Goal: Information Seeking & Learning: Find specific fact

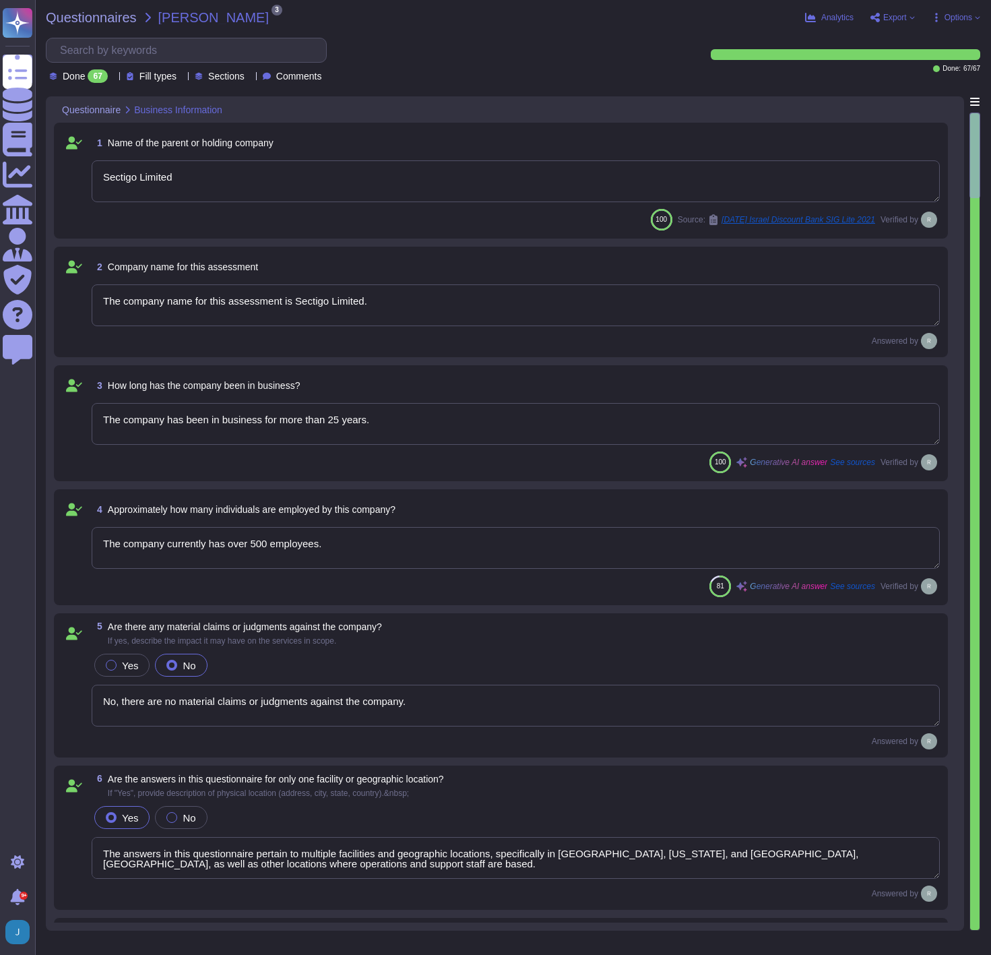
type textarea "Sectigo Limited"
type textarea "The company name for this assessment is Sectigo Limited."
type textarea "The company has been in business for more than 25 years."
type textarea "The company currently has over 500 employees."
type textarea "No, there are no material claims or judgments against the company."
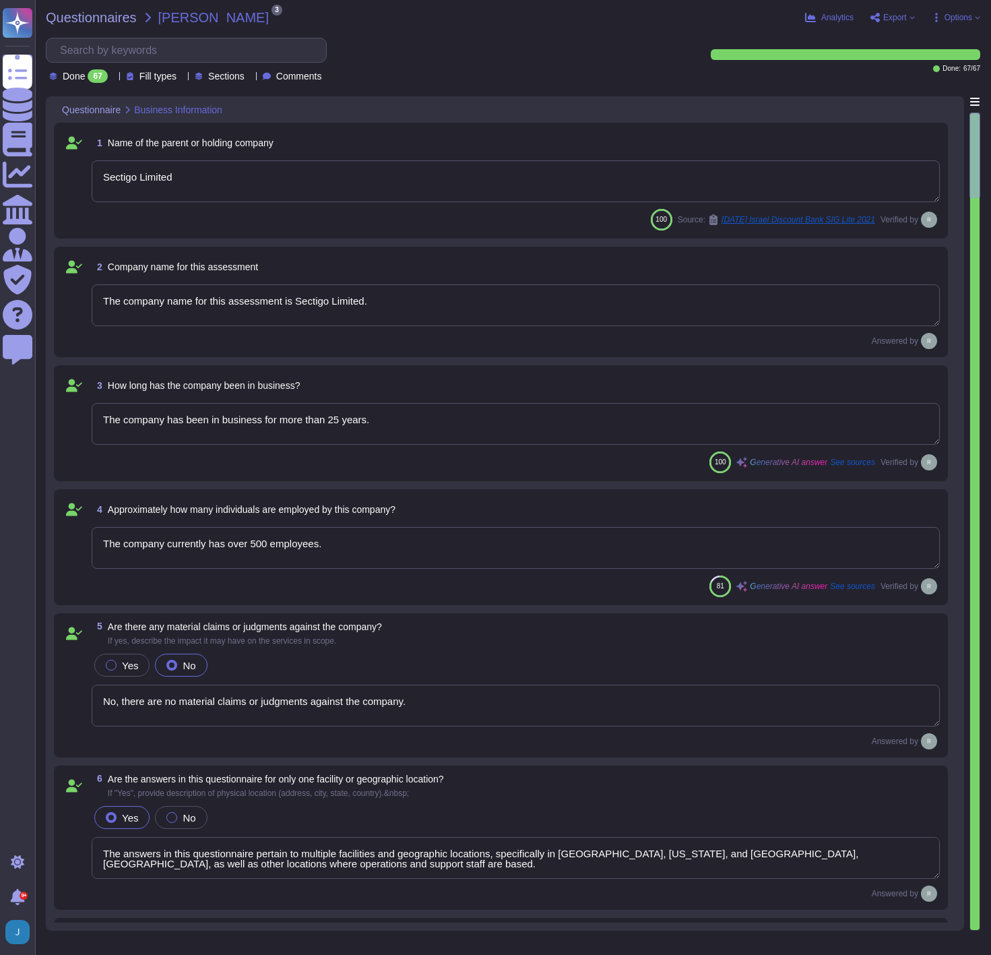
type textarea "The answers in this questionnaire pertain to multiple facilities and geographic…"
type textarea "Scoped Systems and Data are stored in the following locations: - [GEOGRAPHIC_DA…"
type textarea "Yes, the service being provided is a Software as a Service (SaaS). It involves …"
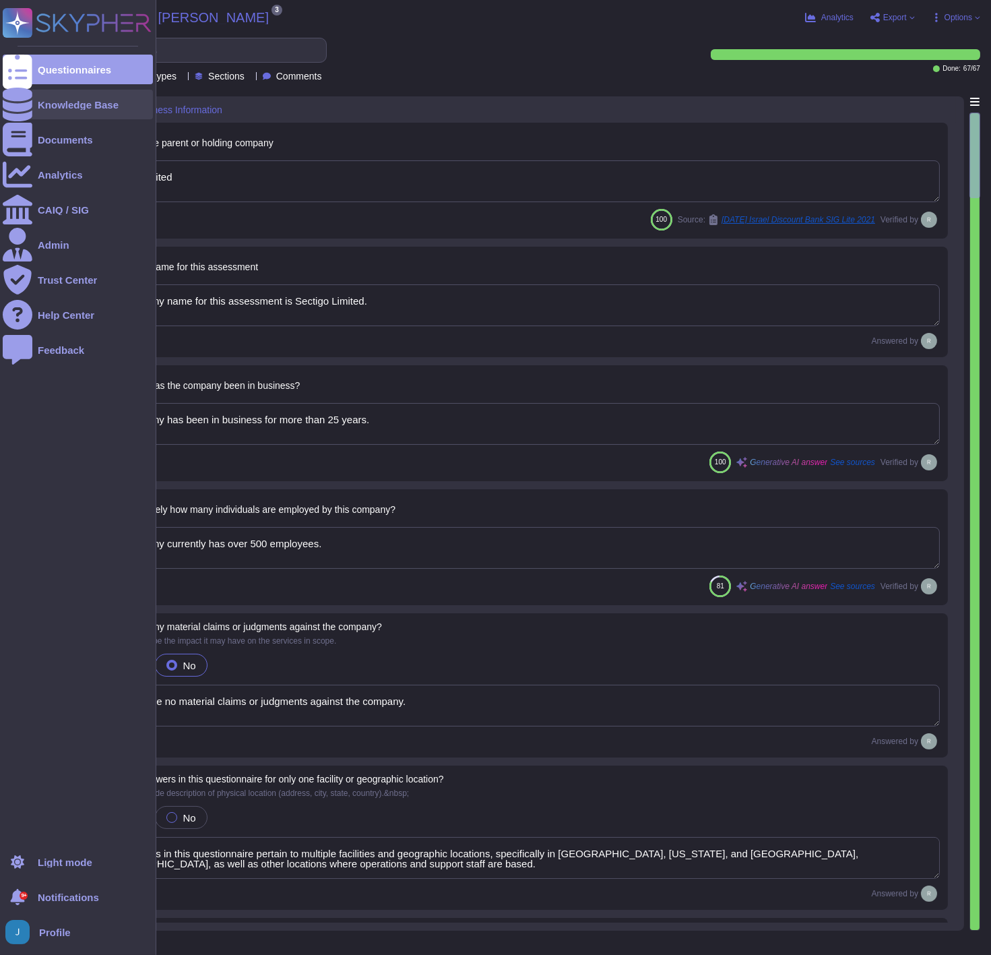
click at [65, 106] on div "Knowledge Base" at bounding box center [78, 105] width 81 height 10
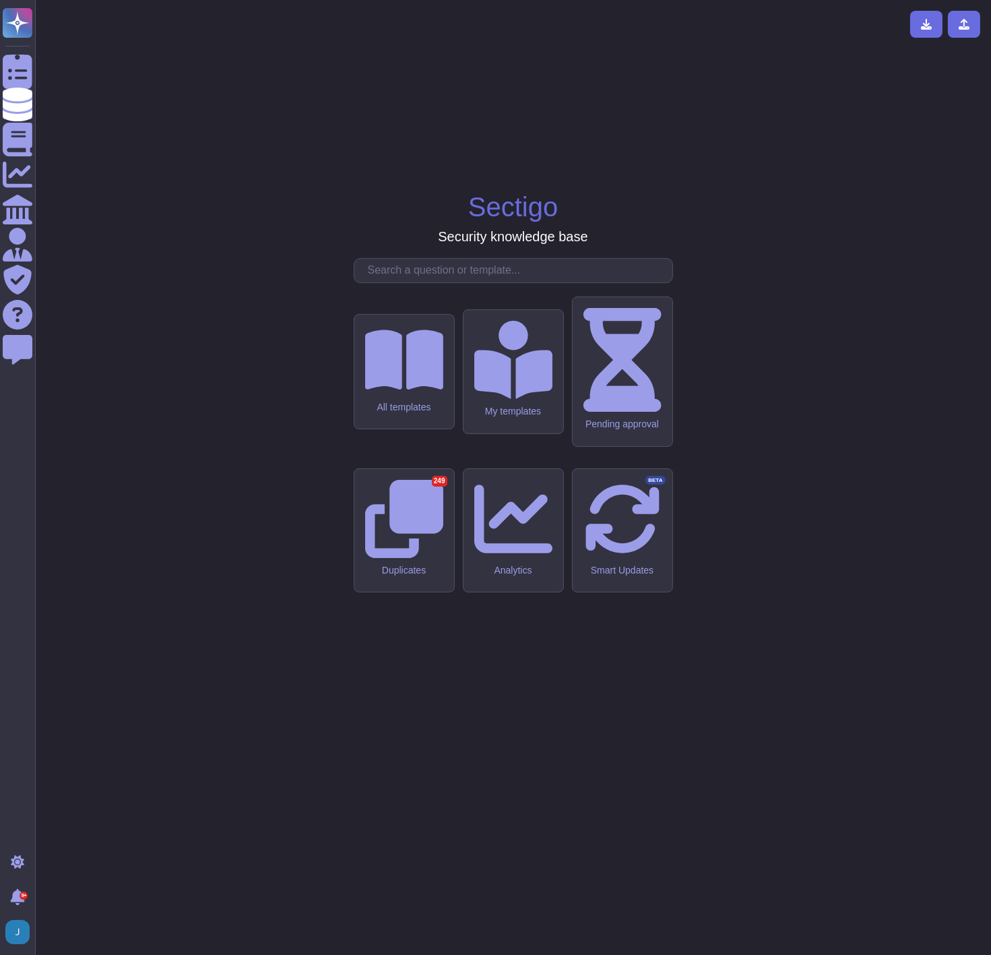
click at [433, 282] on input "text" at bounding box center [516, 271] width 311 height 24
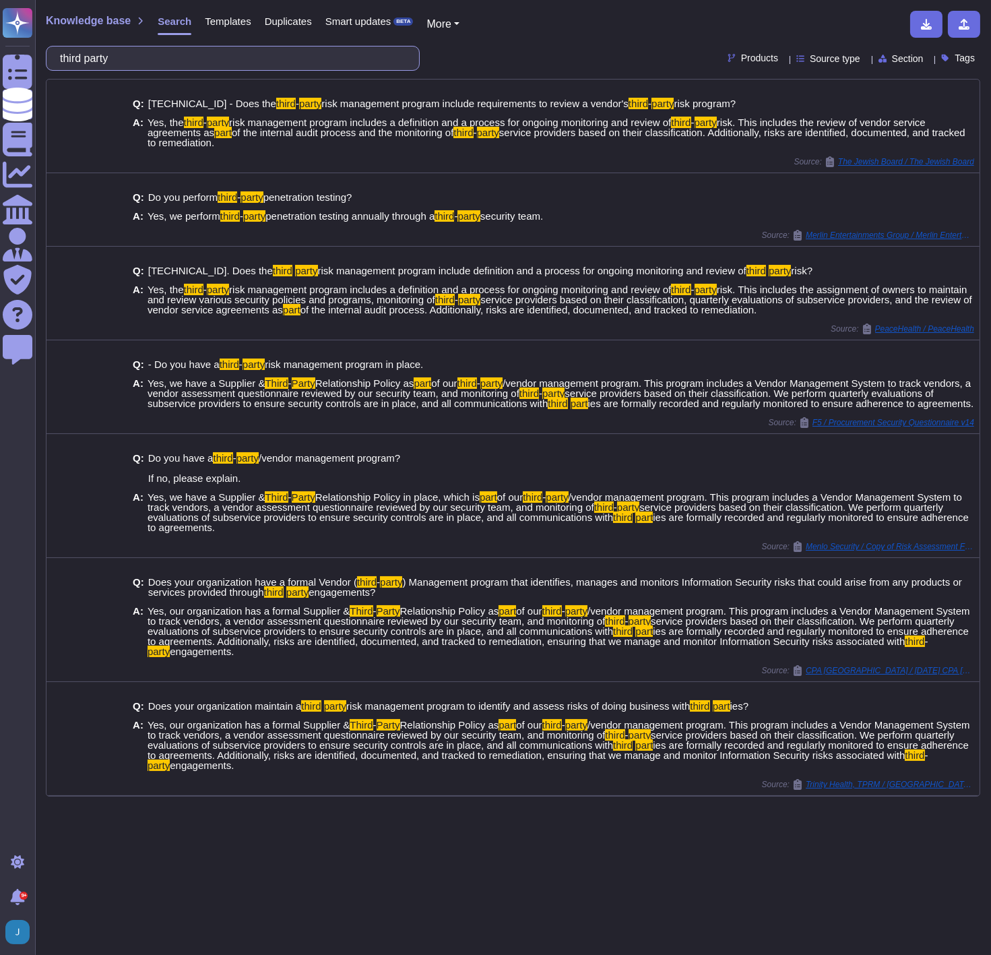
type input "third party"
